Goal: Information Seeking & Learning: Find specific page/section

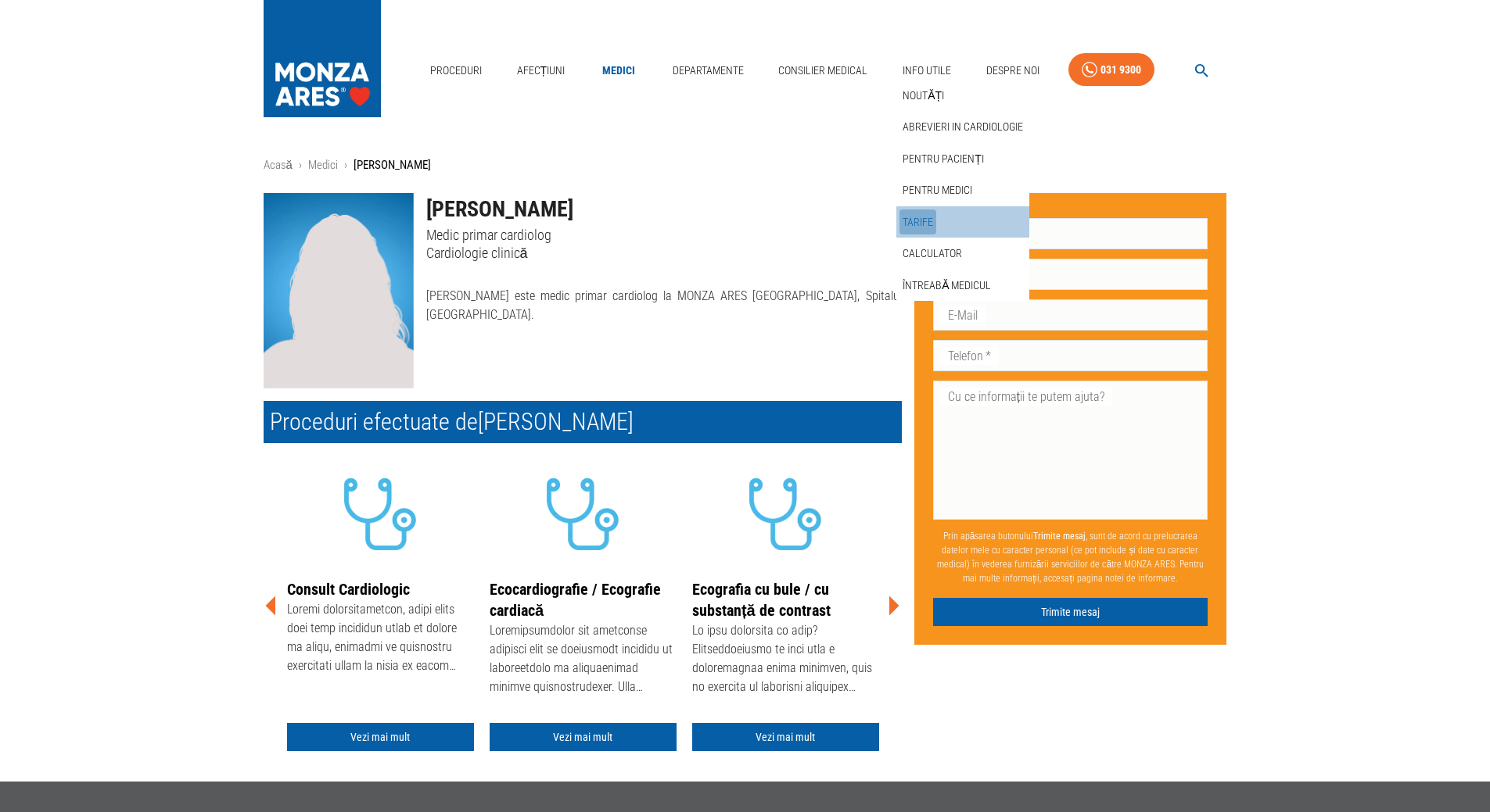
click at [917, 222] on link "Tarife" at bounding box center [917, 222] width 36 height 26
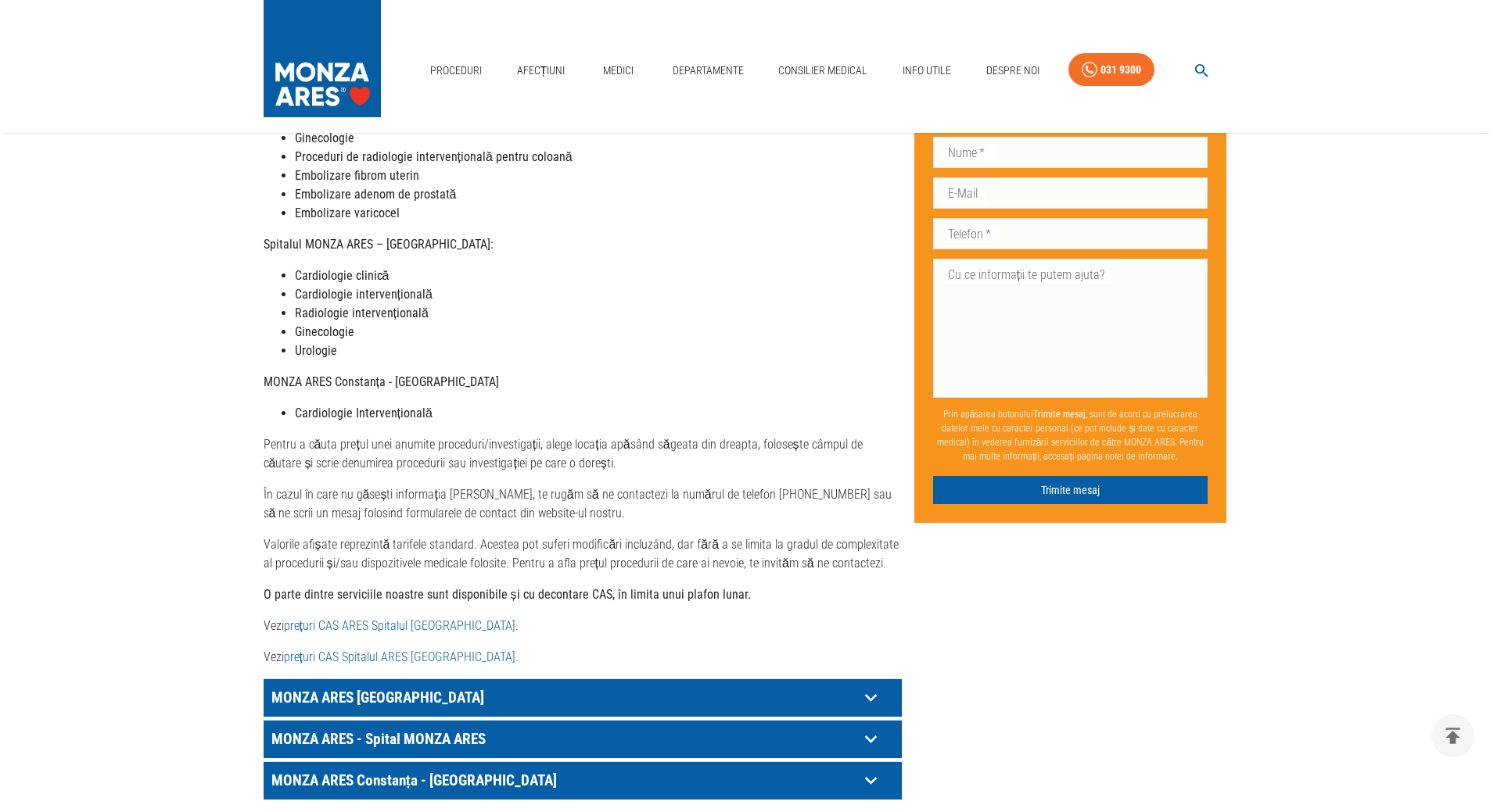
scroll to position [469, 0]
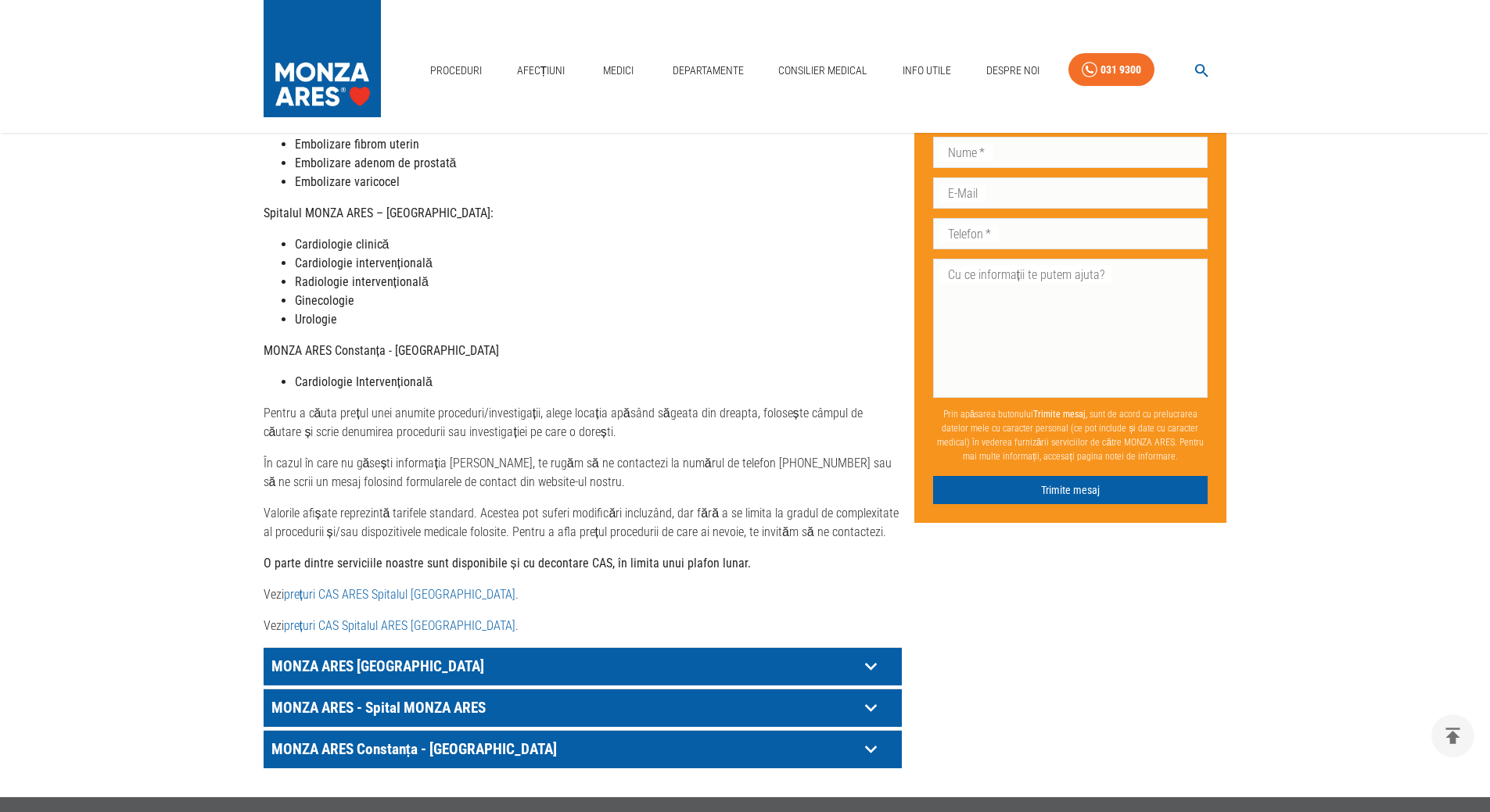
click at [876, 654] on icon at bounding box center [870, 666] width 24 height 24
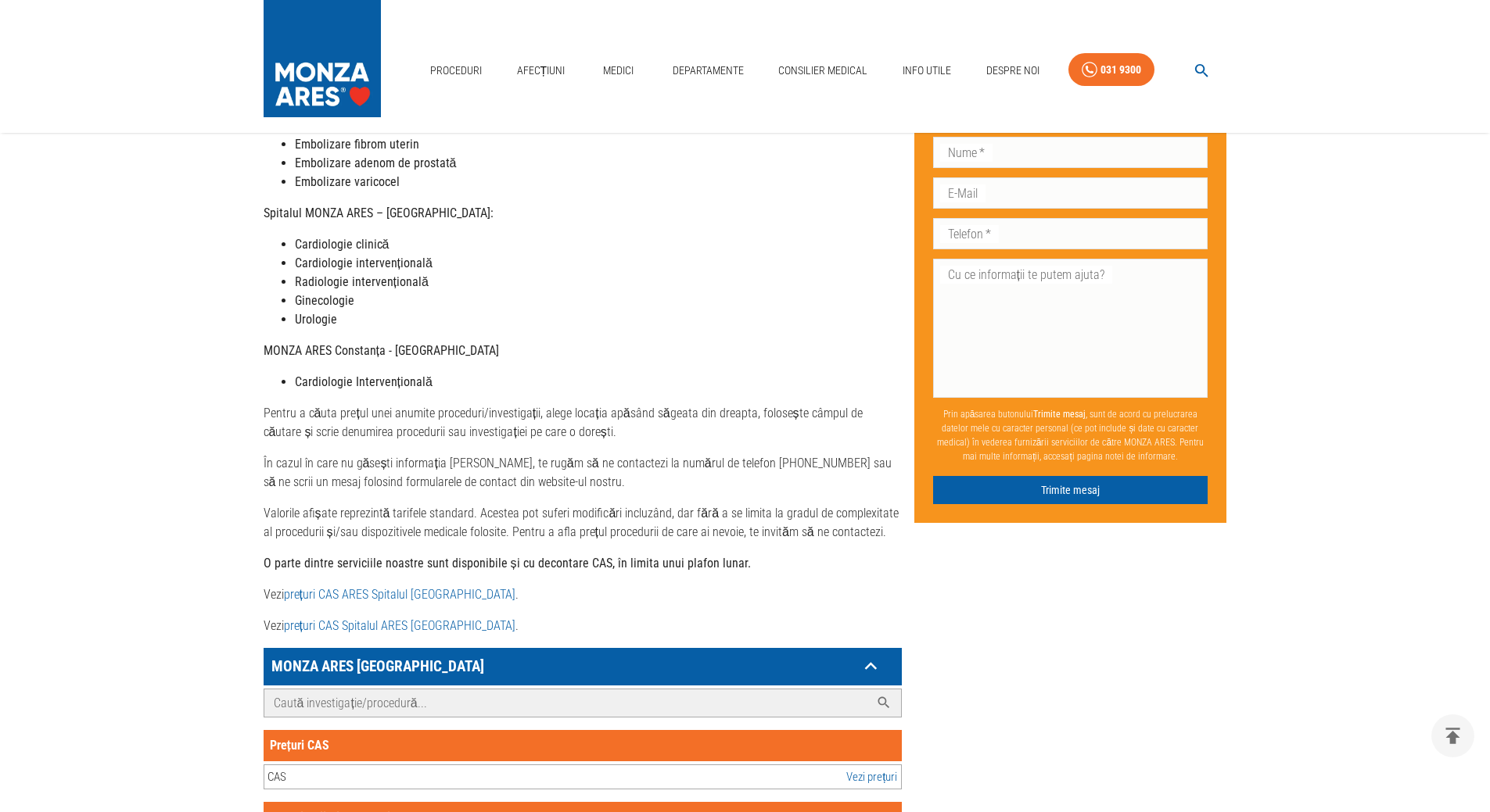
click at [352, 690] on input "Caută investigație/procedură..." at bounding box center [568, 703] width 606 height 27
type input "cardiolo"
click at [338, 768] on div "Consult cardiologie intervențională" at bounding box center [344, 777] width 155 height 18
click at [344, 768] on div "Consult cardiologie intervențională" at bounding box center [344, 777] width 155 height 18
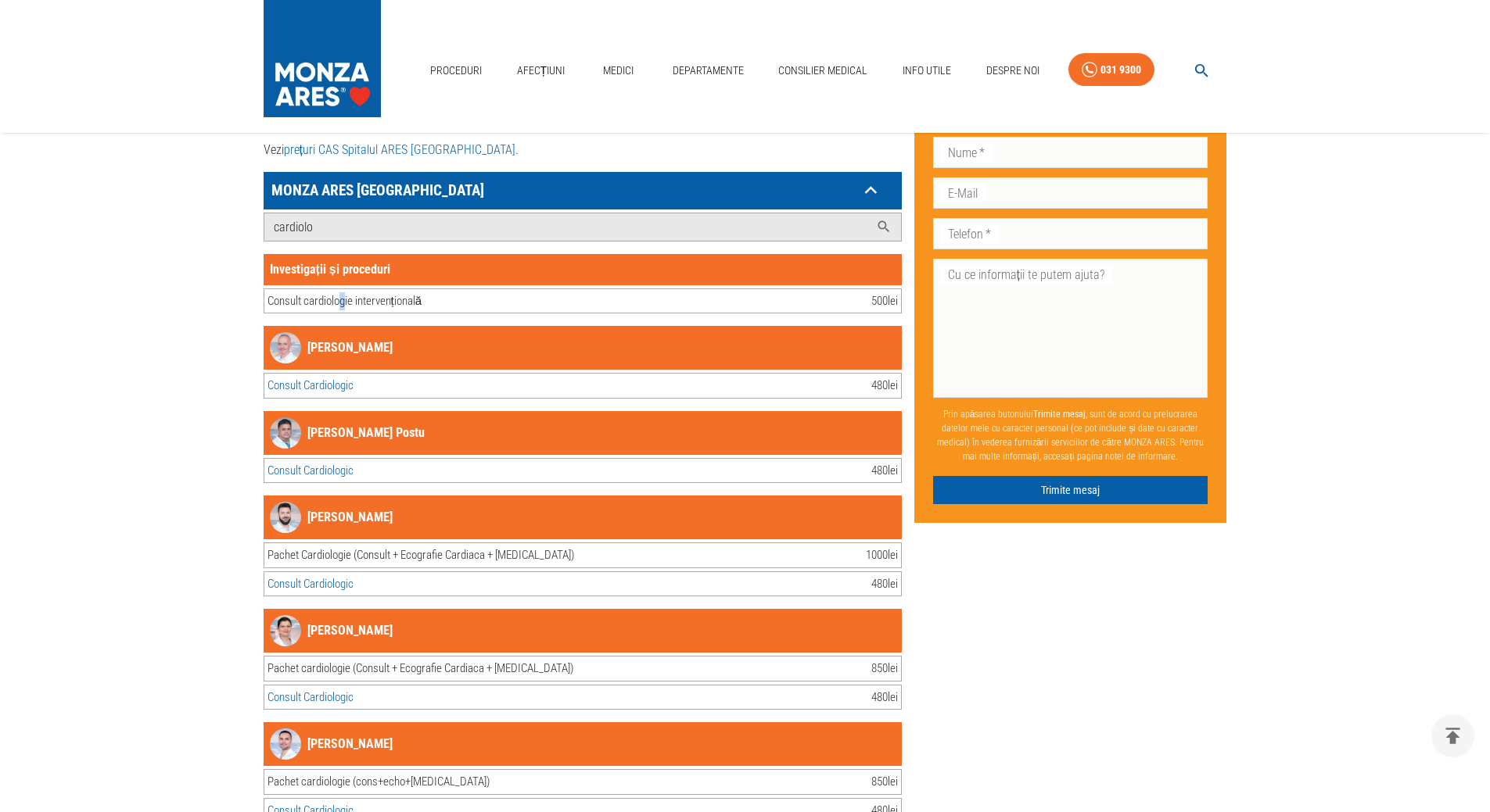
scroll to position [980, 0]
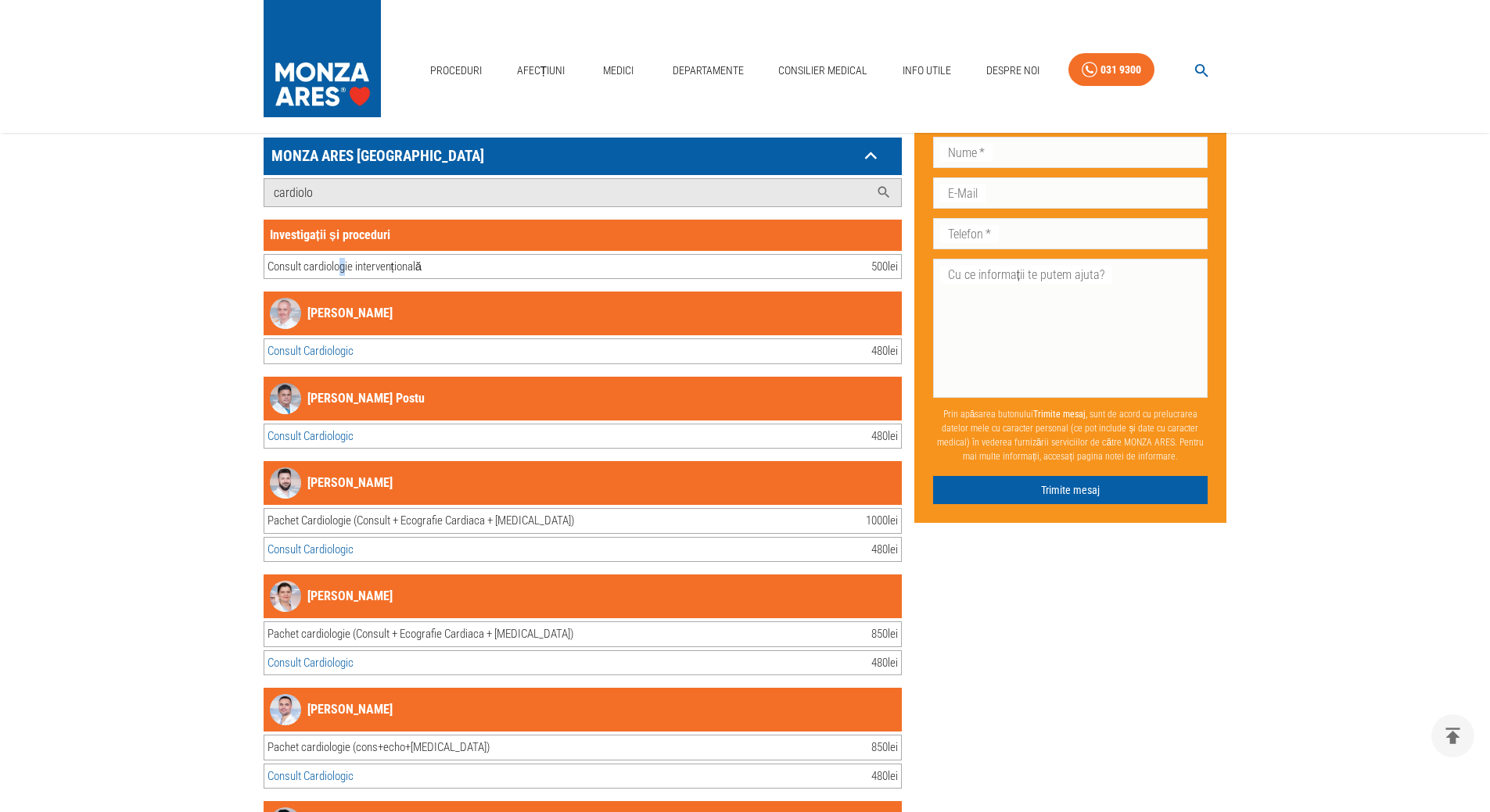
click at [285, 581] on img at bounding box center [285, 597] width 31 height 31
